Goal: Information Seeking & Learning: Learn about a topic

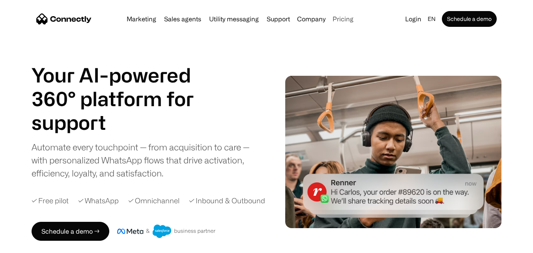
click at [343, 19] on link "Pricing" at bounding box center [343, 19] width 27 height 6
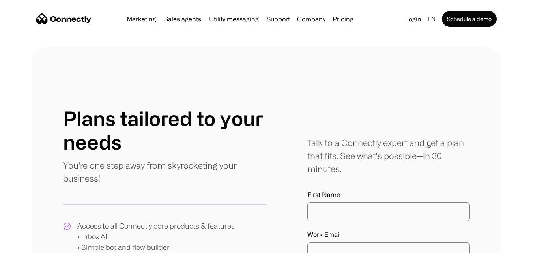
click at [345, 19] on link "Pricing" at bounding box center [343, 19] width 27 height 6
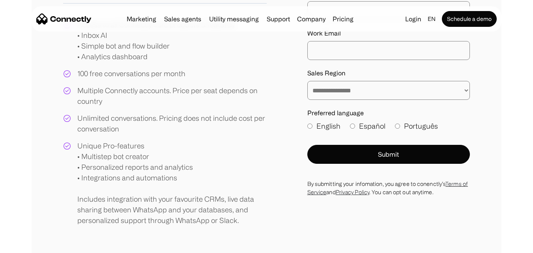
scroll to position [197, 0]
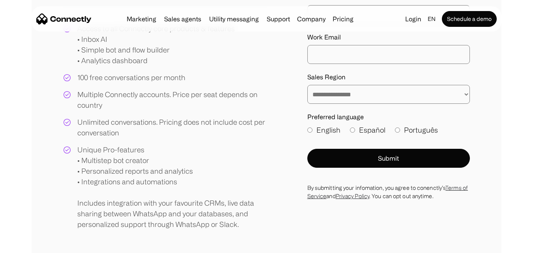
click at [466, 95] on select "**********" at bounding box center [389, 94] width 163 height 19
click at [484, 69] on div "**********" at bounding box center [267, 69] width 470 height 439
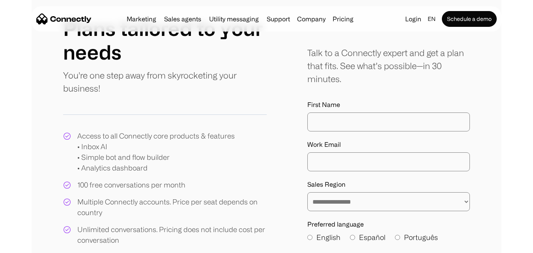
scroll to position [79, 0]
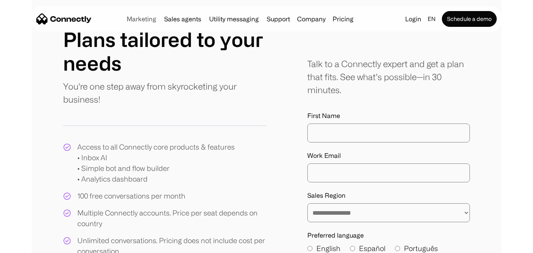
click at [142, 19] on link "Marketing" at bounding box center [142, 19] width 36 height 6
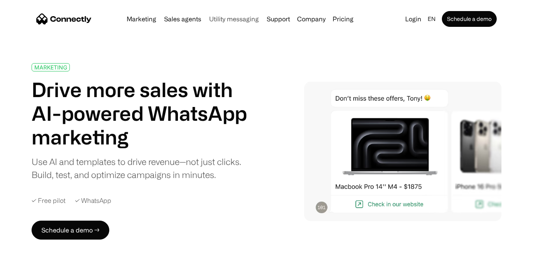
click at [240, 19] on link "Utility messaging" at bounding box center [234, 19] width 56 height 6
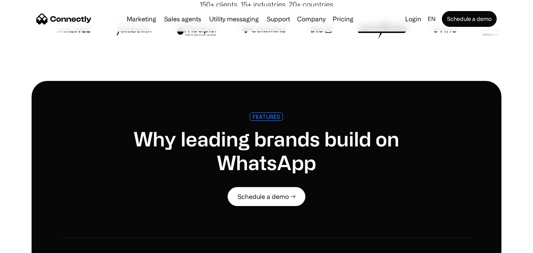
scroll to position [196, 0]
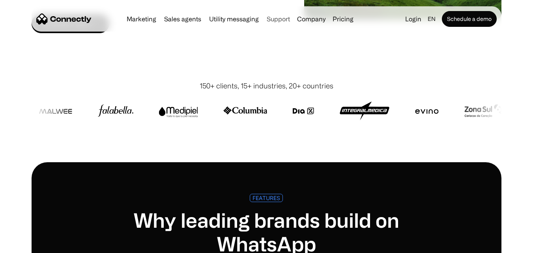
click at [277, 19] on link "Support" at bounding box center [279, 19] width 30 height 6
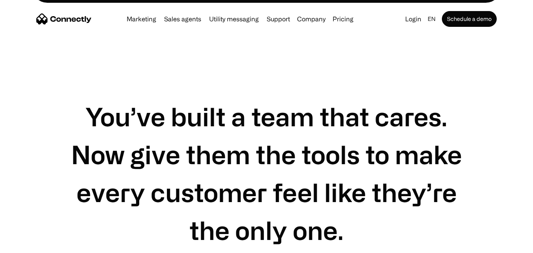
scroll to position [2566, 0]
